Goal: Information Seeking & Learning: Compare options

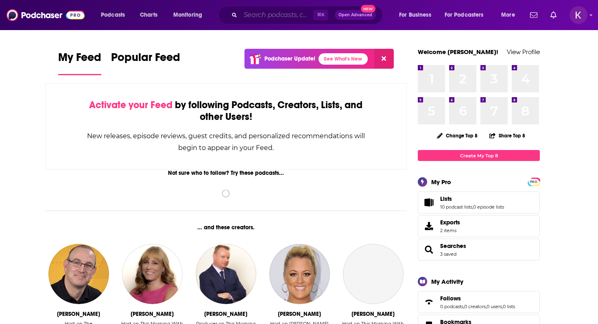
click at [264, 16] on input "Search podcasts, credits, & more..." at bounding box center [277, 15] width 73 height 13
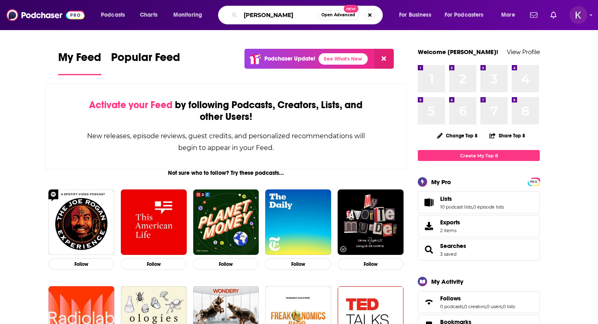
type input "[PERSON_NAME]"
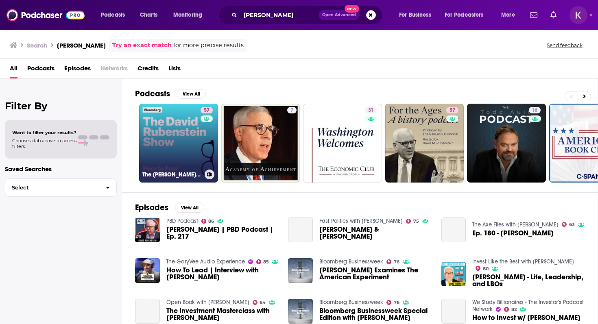
click at [170, 154] on link "57 The [PERSON_NAME] Show" at bounding box center [178, 143] width 79 height 79
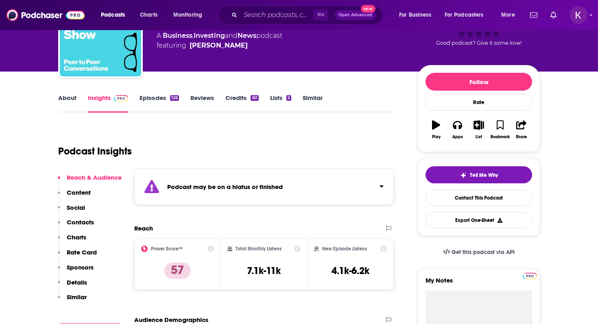
scroll to position [44, 0]
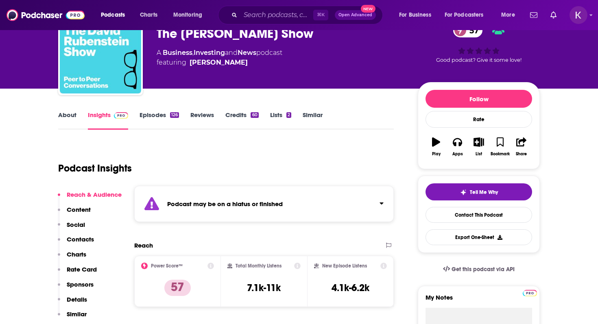
click at [149, 111] on link "Episodes 126" at bounding box center [159, 120] width 39 height 19
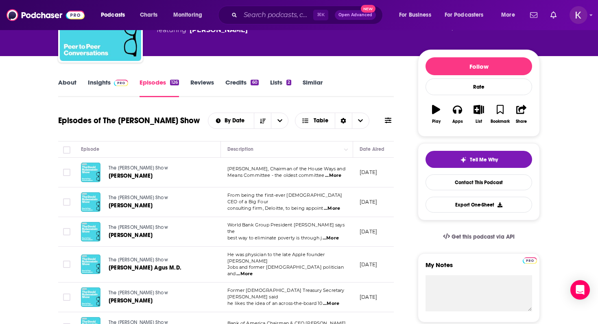
scroll to position [74, 0]
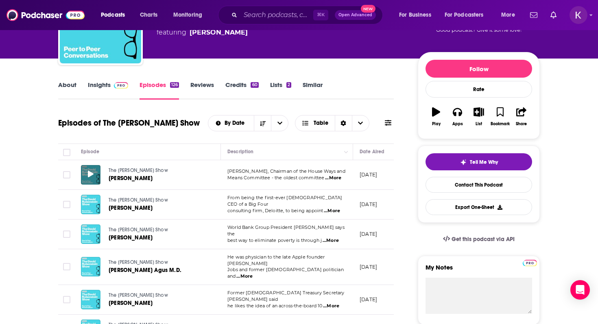
click at [89, 178] on icon at bounding box center [91, 174] width 6 height 7
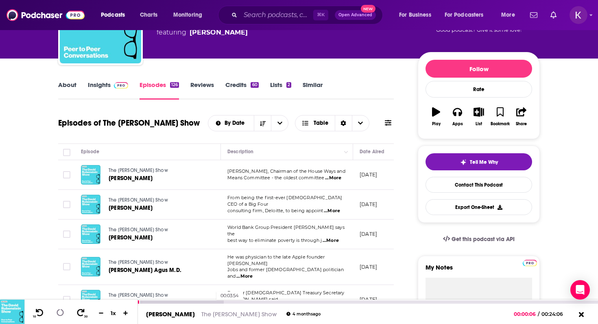
click at [213, 302] on div at bounding box center [181, 302] width 86 height 3
click at [560, 300] on div at bounding box center [368, 302] width 460 height 4
click at [562, 301] on div "00:22:11" at bounding box center [368, 302] width 460 height 3
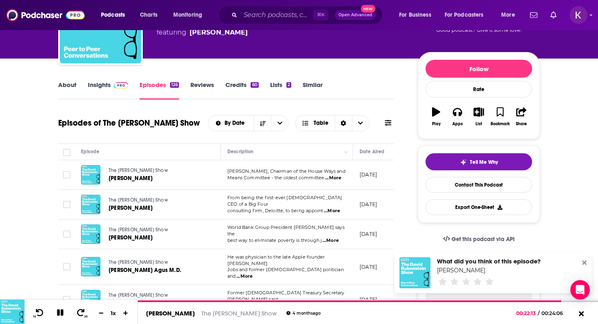
click at [583, 261] on icon at bounding box center [585, 263] width 4 height 4
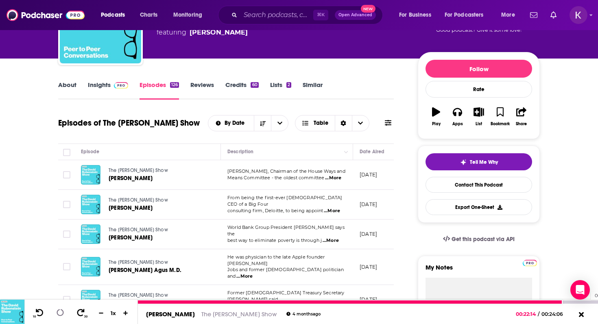
click at [587, 303] on div at bounding box center [368, 302] width 460 height 3
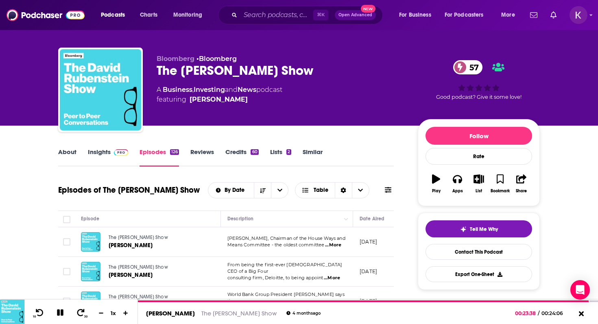
scroll to position [5, 0]
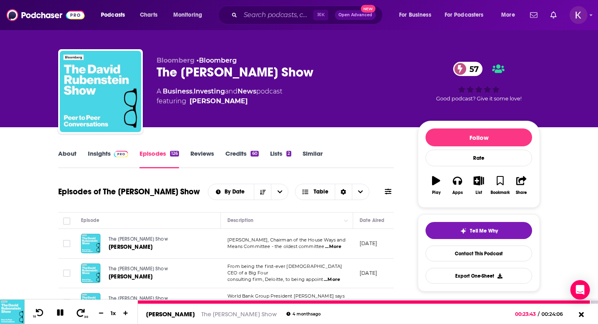
click at [79, 310] on icon at bounding box center [81, 313] width 10 height 8
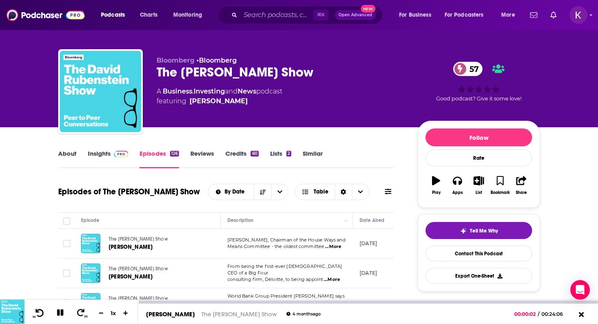
click at [42, 313] on icon at bounding box center [40, 313] width 10 height 8
click at [147, 302] on div at bounding box center [368, 302] width 460 height 3
click at [78, 313] on icon at bounding box center [81, 313] width 10 height 8
click at [81, 316] on icon at bounding box center [81, 313] width 10 height 8
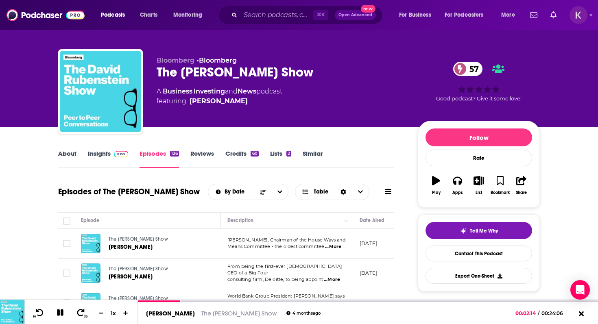
click at [16, 118] on div "Bloomberg • Bloomberg The [PERSON_NAME] Show 57 A Business , Investing and News…" at bounding box center [299, 61] width 598 height 133
click at [66, 157] on link "About" at bounding box center [67, 159] width 18 height 19
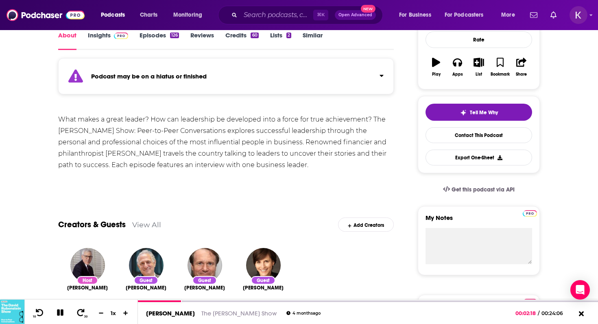
scroll to position [55, 0]
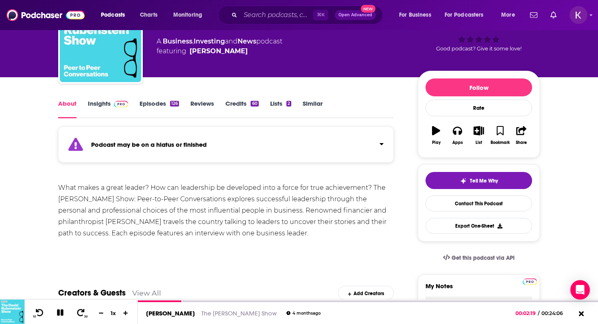
click at [141, 104] on link "Episodes 126" at bounding box center [159, 109] width 39 height 19
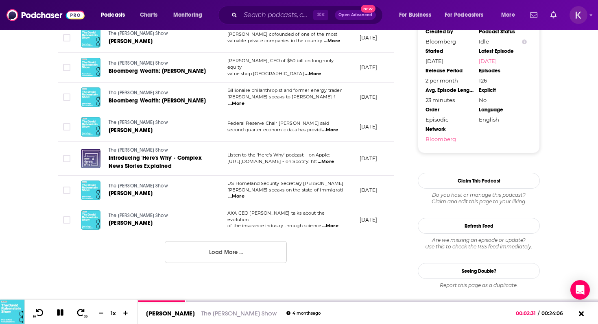
scroll to position [757, 0]
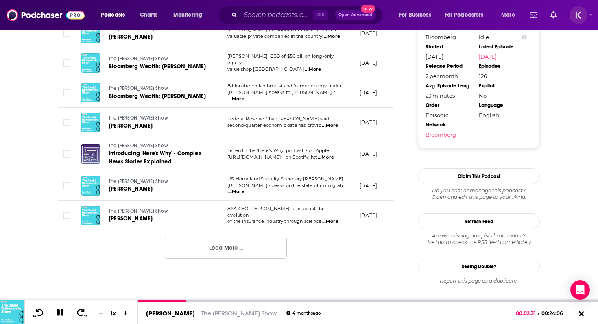
click at [214, 259] on button "Load More ..." at bounding box center [226, 248] width 122 height 22
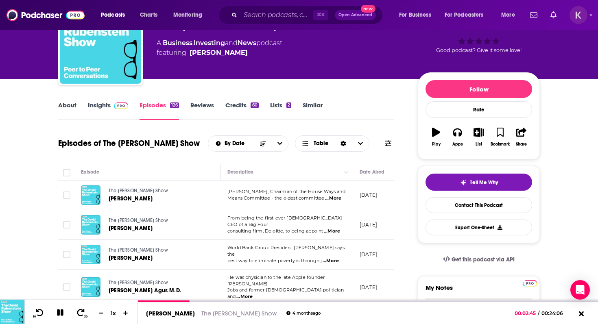
scroll to position [53, 0]
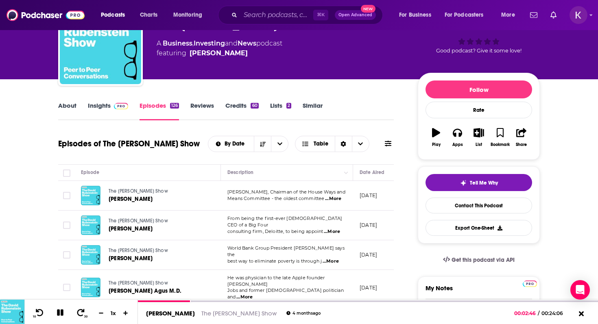
click at [93, 107] on link "Insights" at bounding box center [108, 111] width 40 height 19
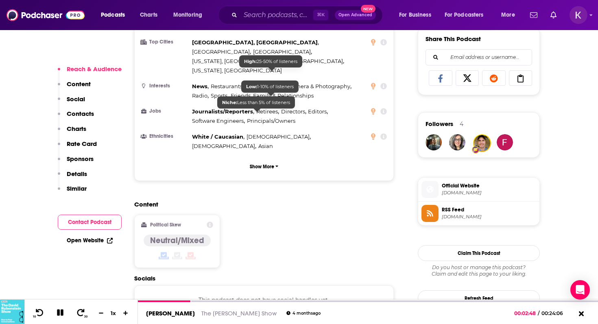
scroll to position [686, 0]
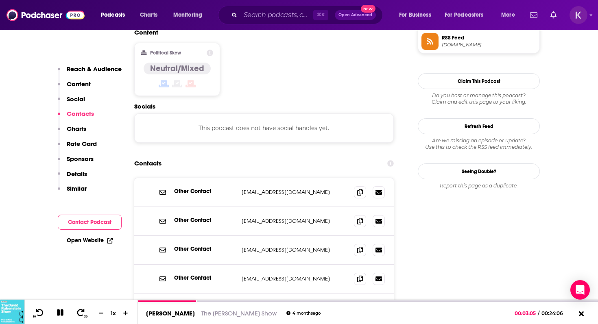
click at [74, 187] on p "Similar" at bounding box center [77, 189] width 20 height 8
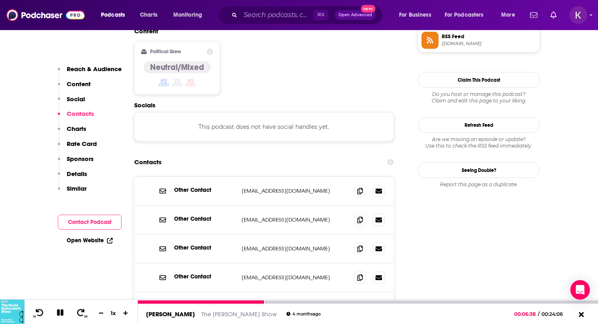
click at [60, 313] on icon at bounding box center [60, 313] width 9 height 9
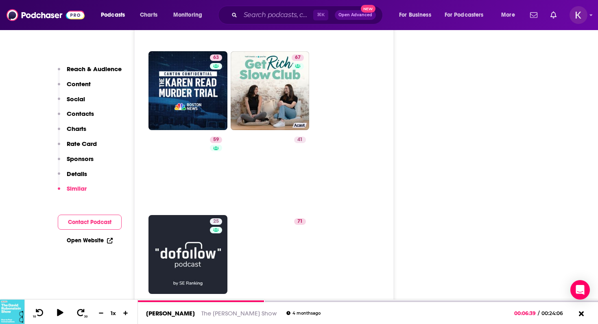
scroll to position [2503, 0]
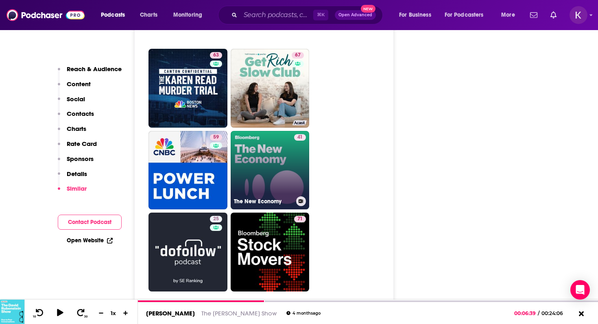
click at [262, 143] on link "41 The New Economy" at bounding box center [270, 170] width 79 height 79
type input "[URL][DOMAIN_NAME]"
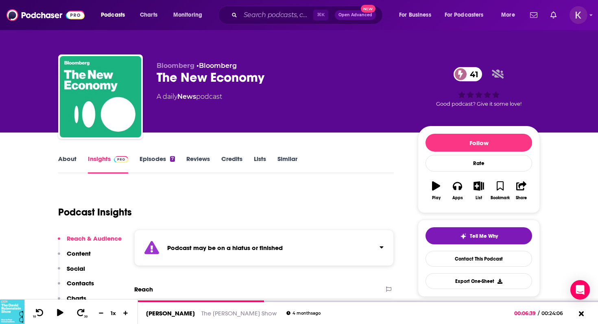
click at [156, 162] on link "Episodes 7" at bounding box center [157, 164] width 35 height 19
type input "[URL][DOMAIN_NAME][PERSON_NAME]"
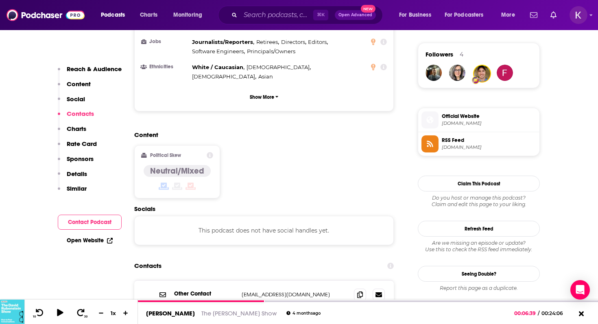
scroll to position [576, 0]
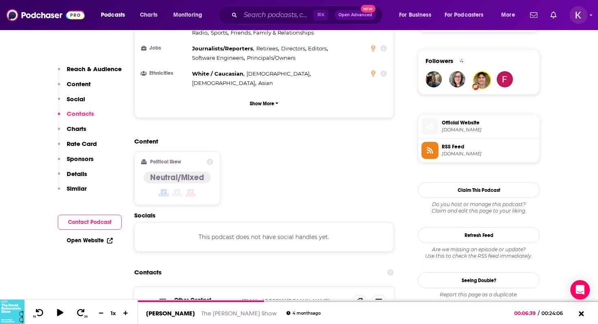
click at [73, 130] on p "Charts" at bounding box center [77, 129] width 20 height 8
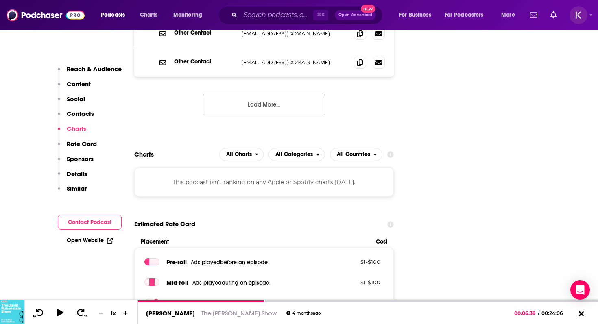
scroll to position [935, 0]
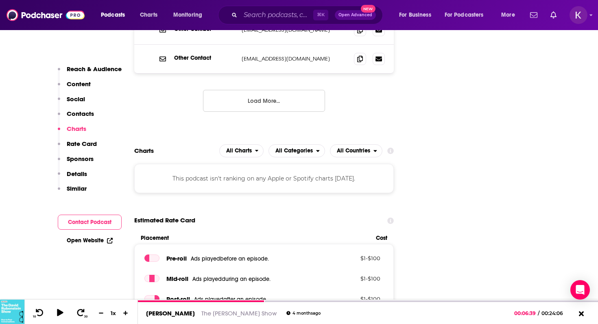
click at [76, 86] on p "Content" at bounding box center [79, 84] width 24 height 8
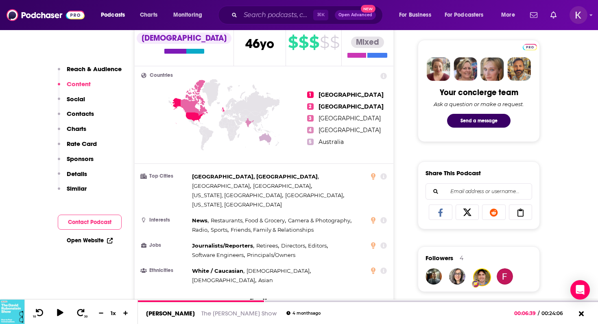
scroll to position [378, 0]
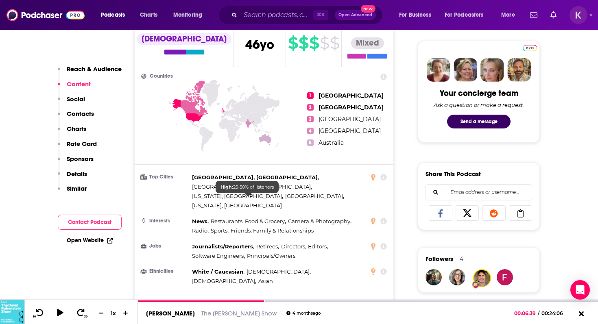
click at [220, 218] on span "Restaurants, Food & Grocery" at bounding box center [248, 221] width 74 height 7
click at [82, 188] on p "Similar" at bounding box center [77, 189] width 20 height 8
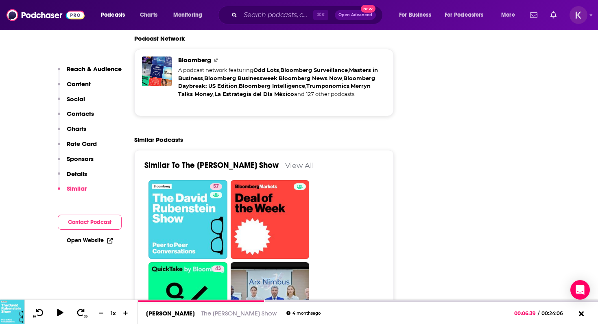
scroll to position [1508, 0]
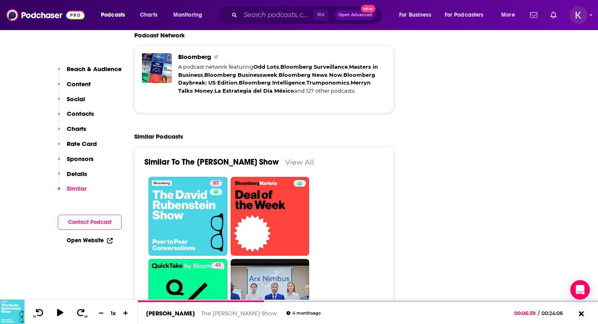
click at [311, 158] on link "View All" at bounding box center [299, 162] width 29 height 9
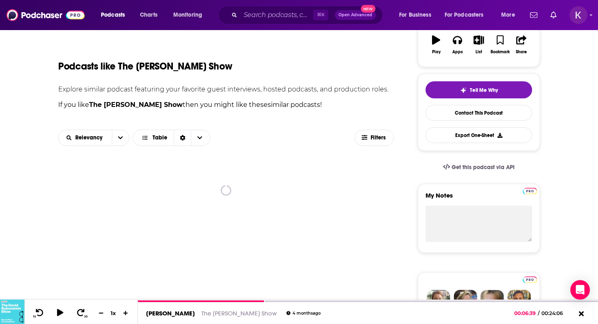
scroll to position [148, 0]
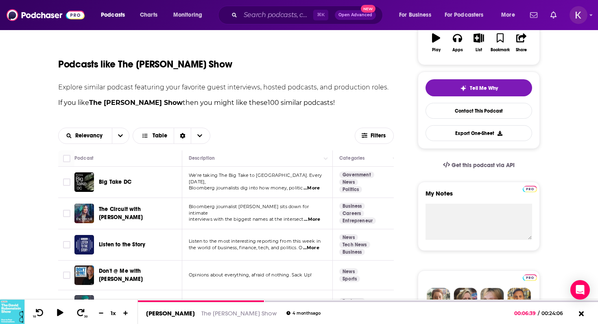
click at [313, 187] on span "...More" at bounding box center [312, 188] width 16 height 7
click at [285, 99] on p "If you like The [PERSON_NAME] Show then you might like these 100 similar podcas…" at bounding box center [226, 103] width 336 height 11
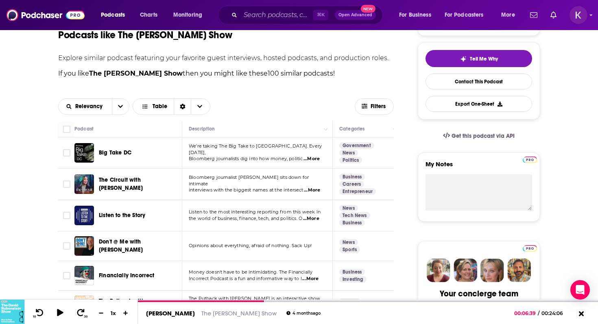
scroll to position [182, 0]
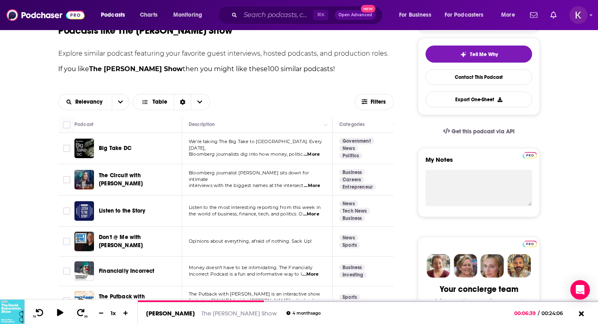
click at [315, 185] on span "...More" at bounding box center [312, 186] width 16 height 7
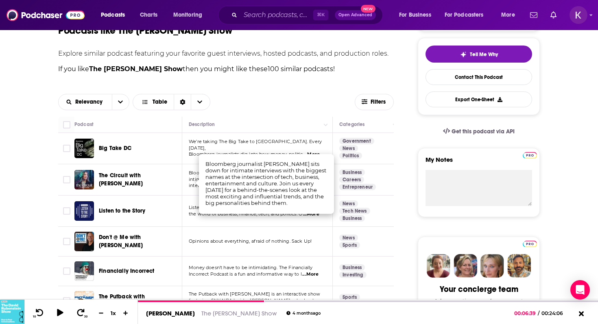
click at [137, 182] on span "The Circuit with [PERSON_NAME]" at bounding box center [121, 179] width 44 height 15
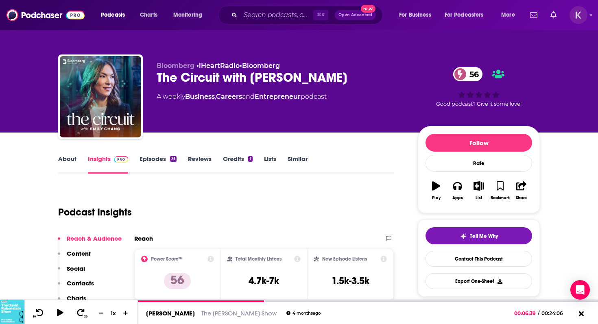
click at [146, 156] on link "Episodes 31" at bounding box center [158, 164] width 37 height 19
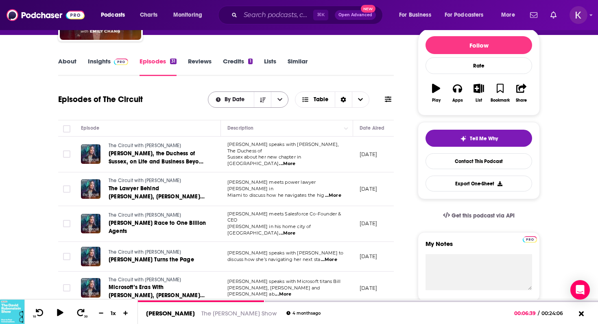
scroll to position [99, 0]
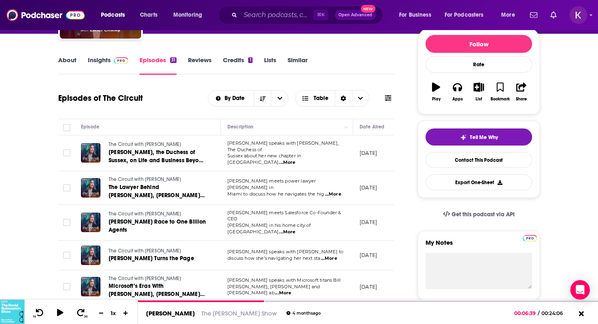
click at [296, 160] on span "...More" at bounding box center [287, 163] width 16 height 7
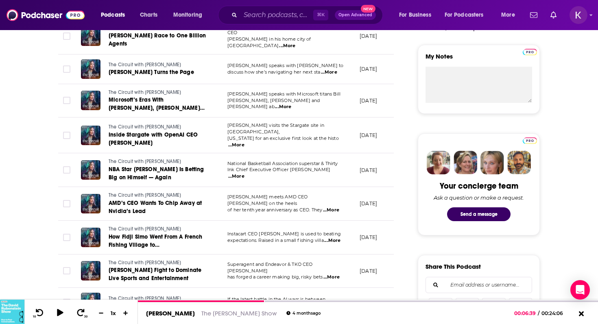
scroll to position [295, 0]
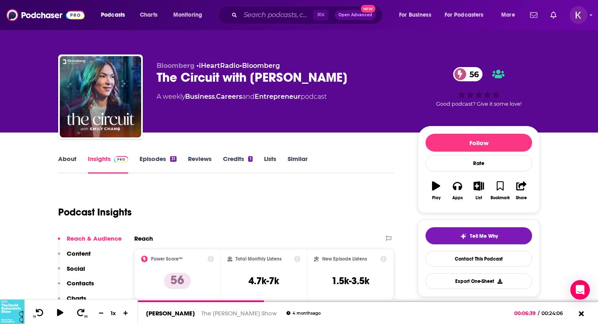
click at [70, 156] on link "About" at bounding box center [67, 164] width 18 height 19
